Goal: Transaction & Acquisition: Purchase product/service

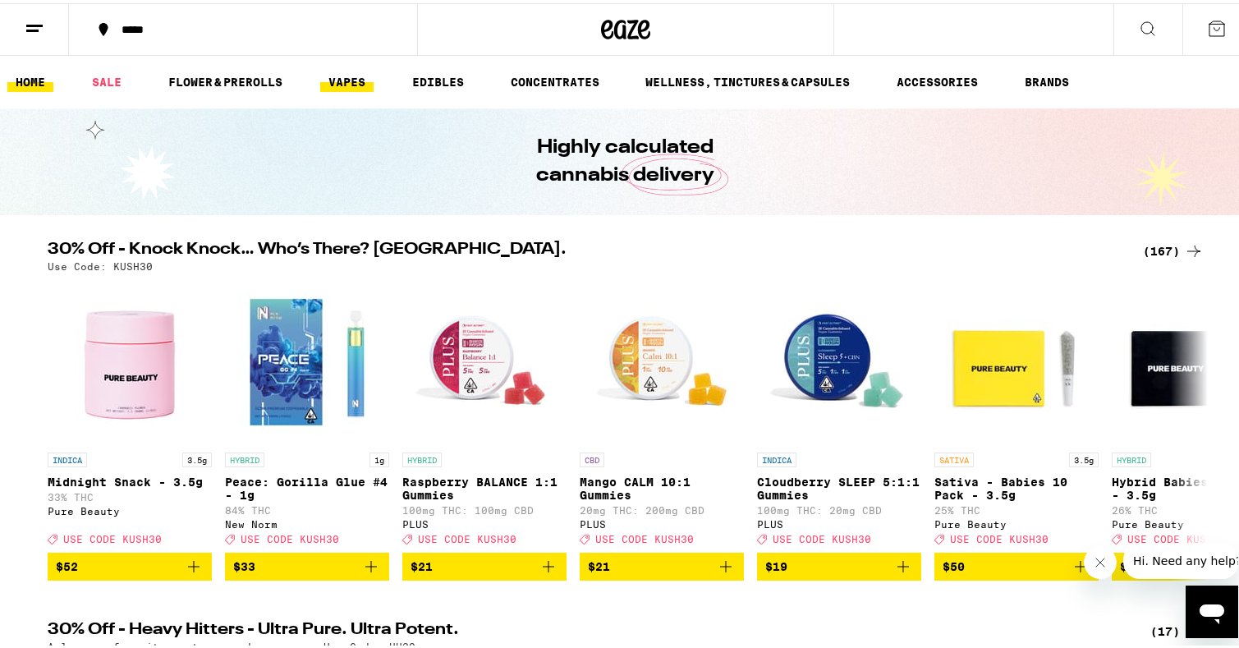
click at [343, 74] on link "VAPES" at bounding box center [346, 79] width 53 height 20
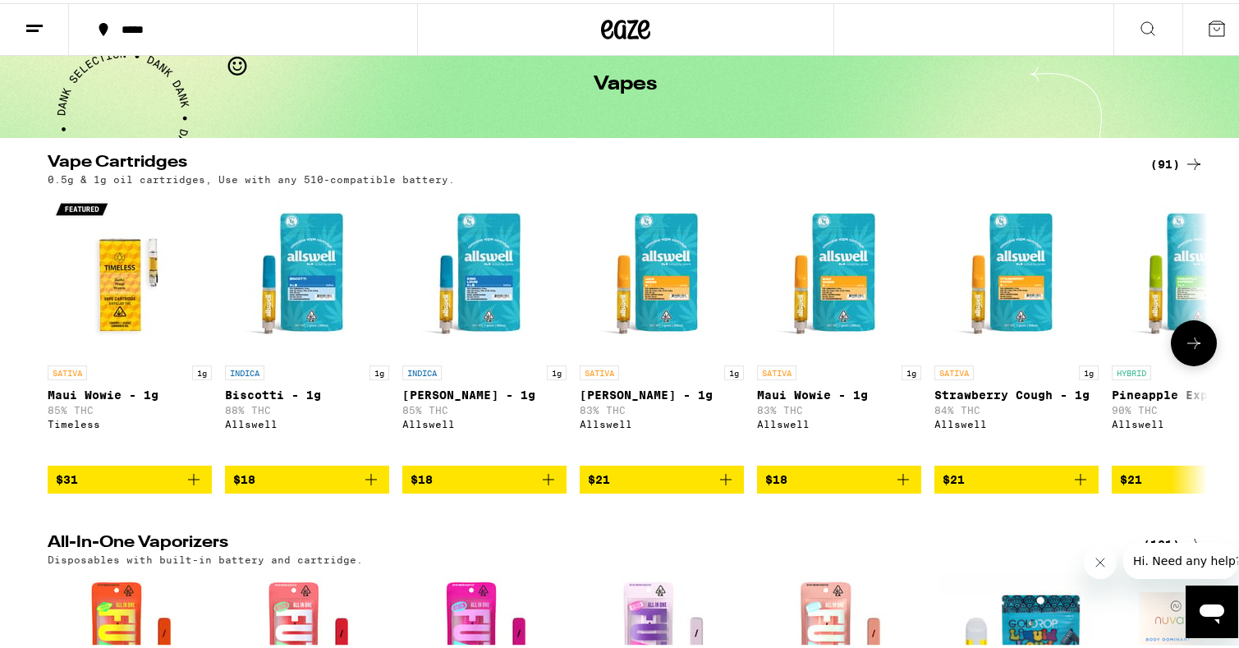
scroll to position [81, 0]
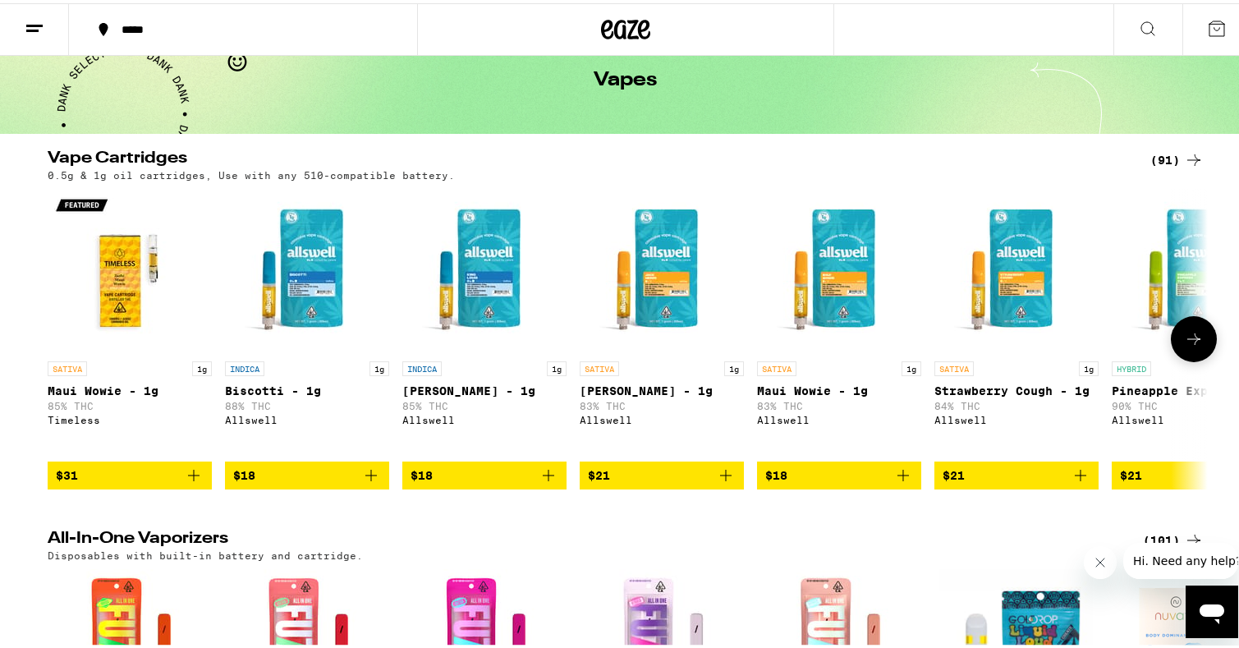
click at [831, 286] on img "Open page for Maui Wowie - 1g from Allswell" at bounding box center [839, 268] width 164 height 164
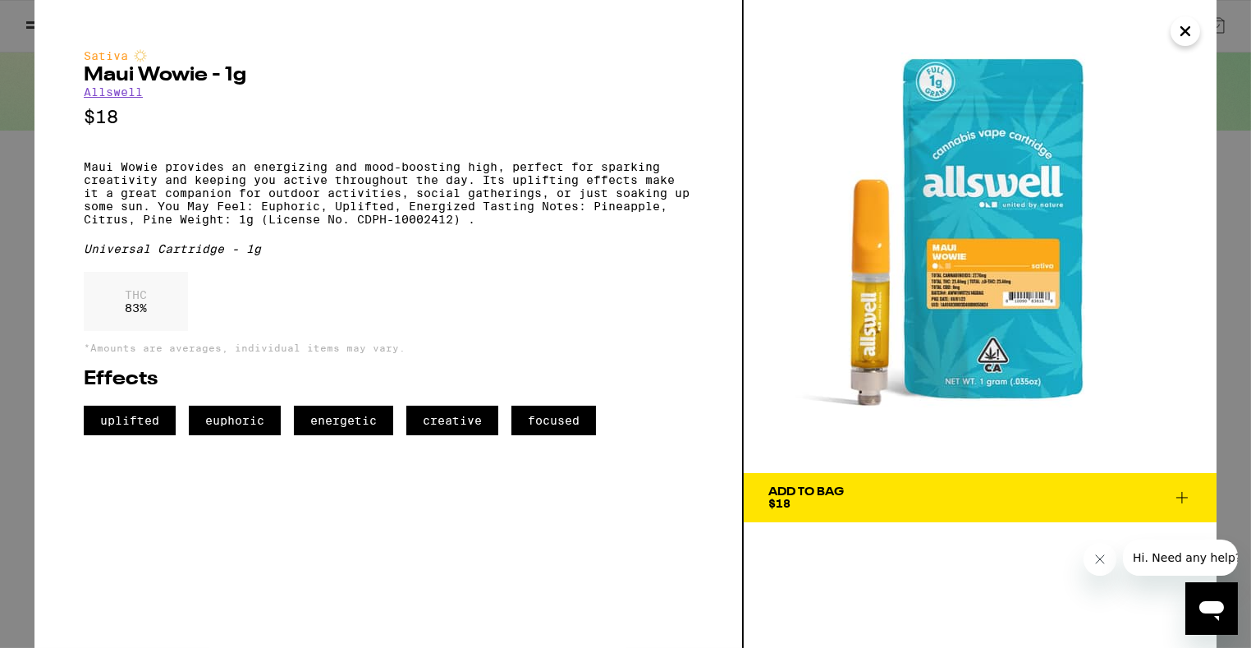
click at [1179, 34] on icon "Close" at bounding box center [1185, 31] width 20 height 25
